Goal: Information Seeking & Learning: Learn about a topic

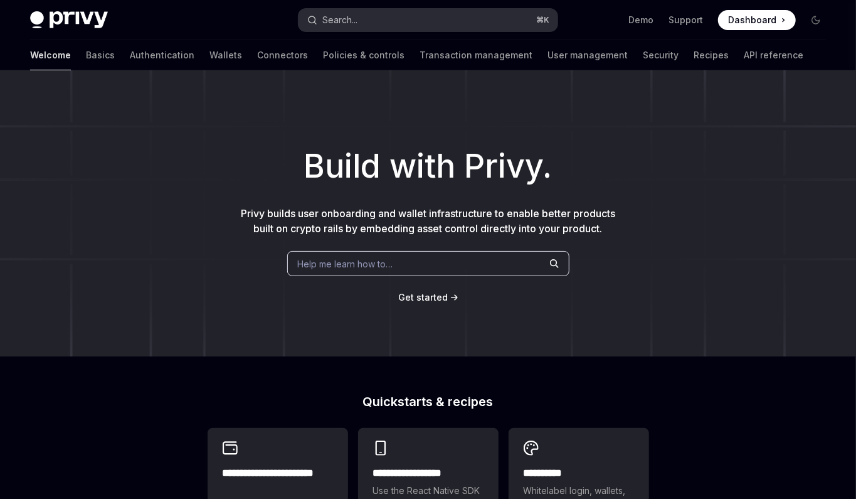
click at [333, 28] on button "Search... ⌘ K" at bounding box center [428, 20] width 258 height 23
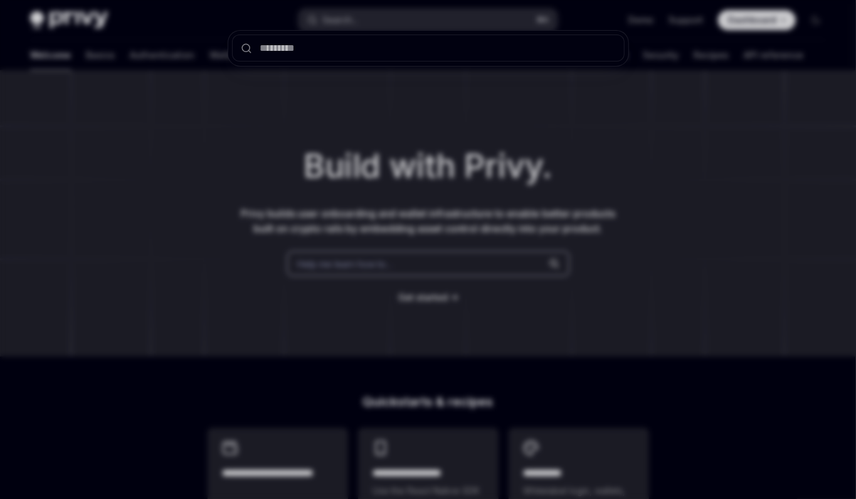
type textarea "*"
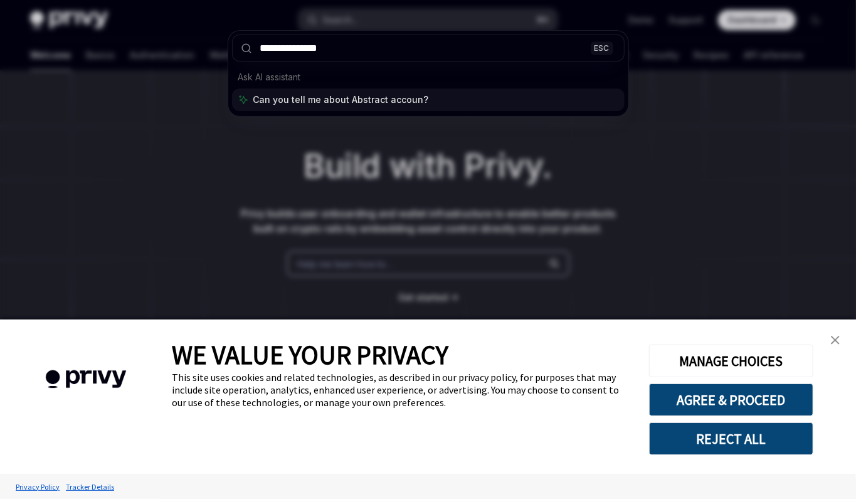
type input "**********"
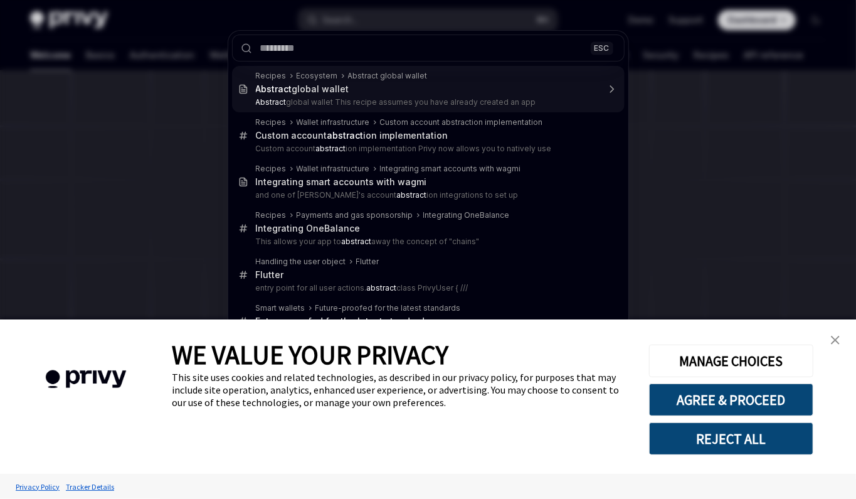
type textarea "*"
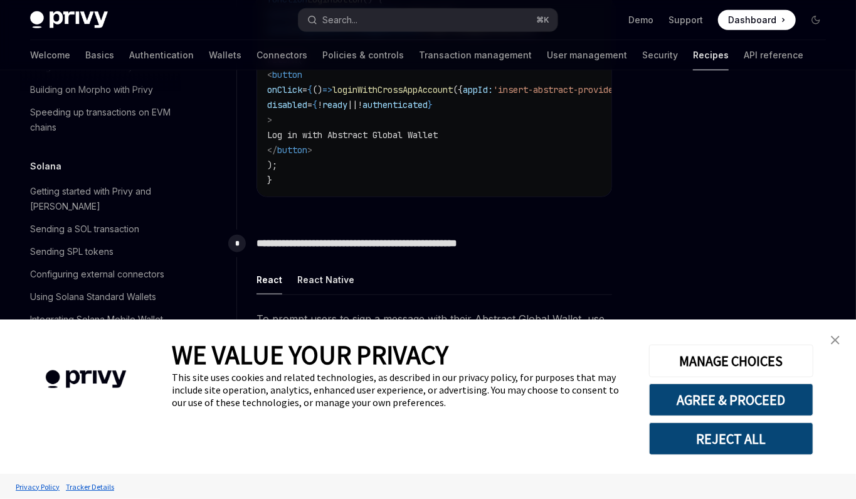
scroll to position [586, 0]
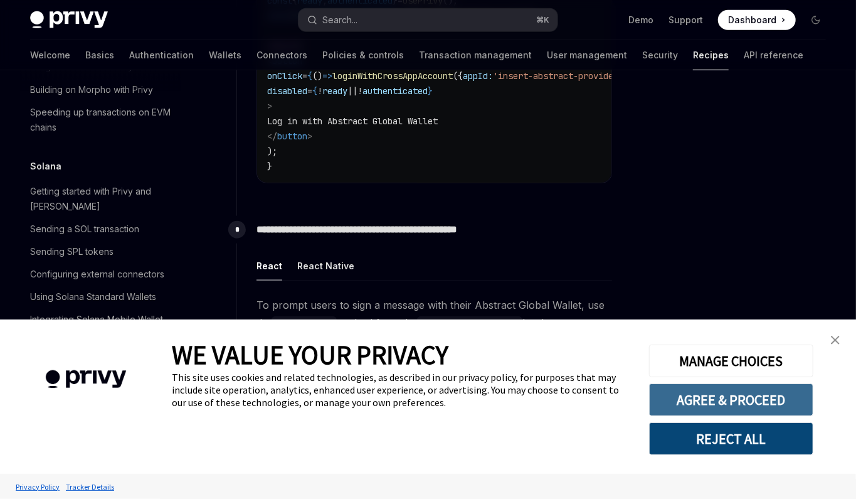
click at [714, 400] on button "AGREE & PROCEED" at bounding box center [731, 399] width 164 height 33
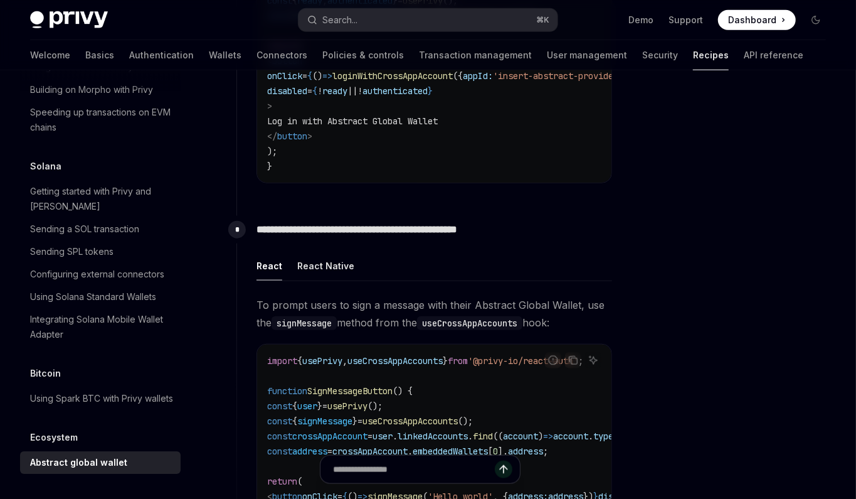
scroll to position [614, 0]
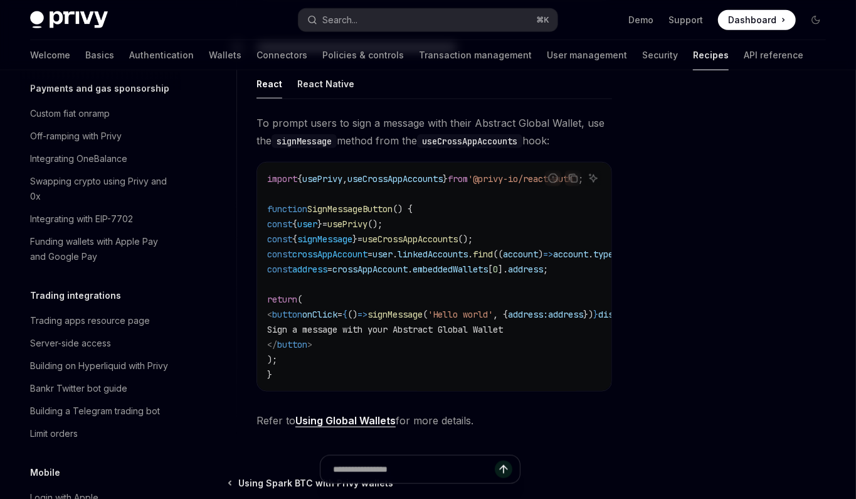
scroll to position [1088, 0]
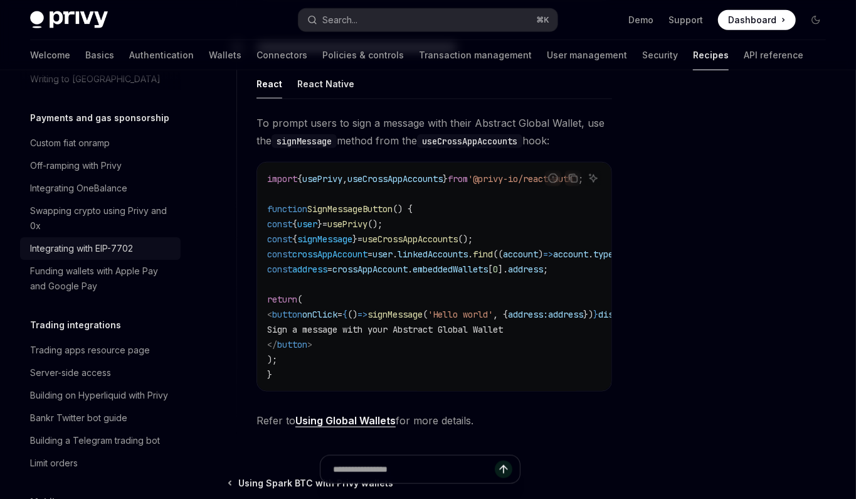
click at [95, 241] on div "Integrating with EIP-7702" at bounding box center [81, 248] width 103 height 15
type textarea "*"
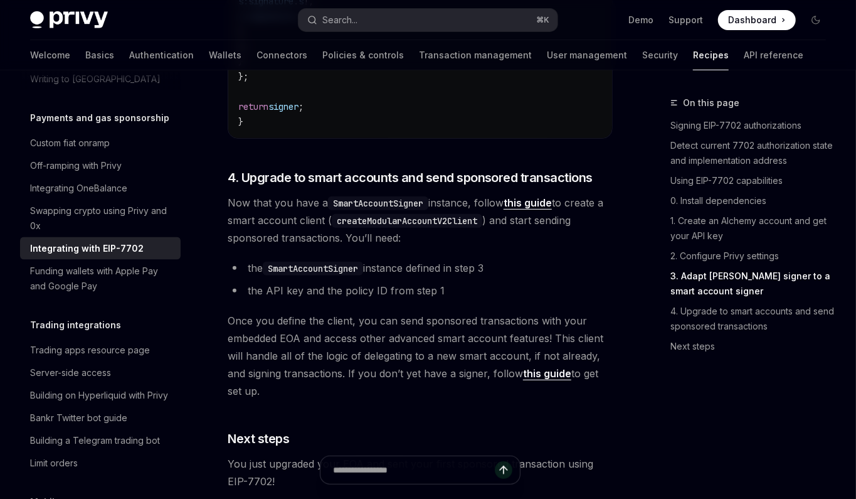
scroll to position [3065, 0]
